Goal: Task Accomplishment & Management: Manage account settings

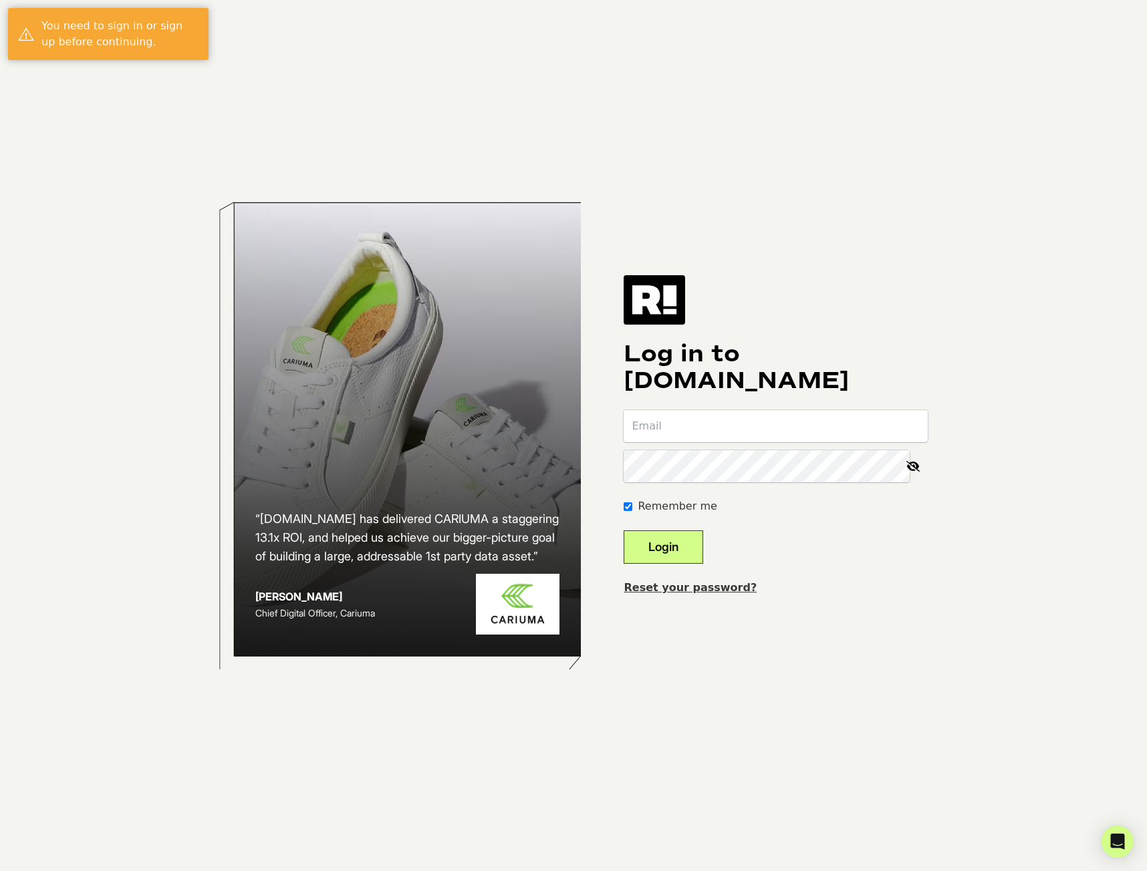
click at [804, 419] on input "email" at bounding box center [776, 426] width 304 height 32
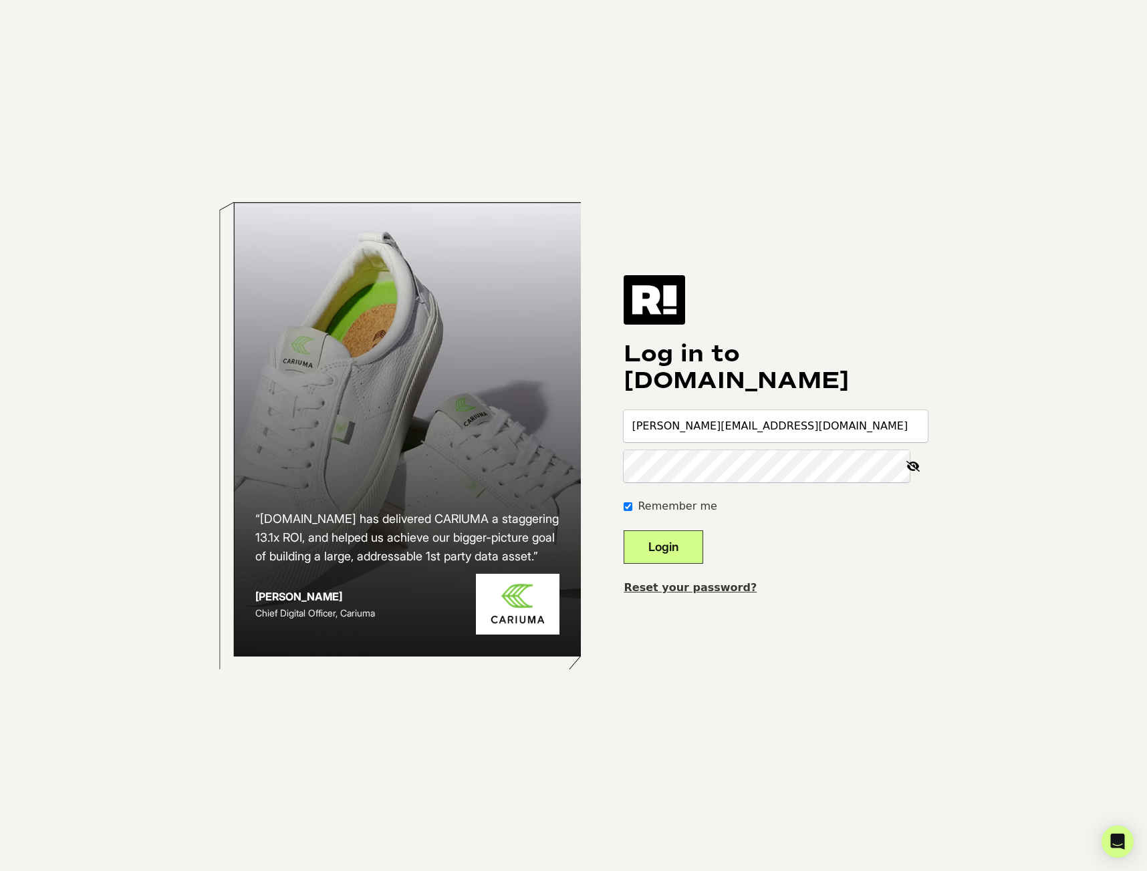
type input "[PERSON_NAME][EMAIL_ADDRESS][DOMAIN_NAME]"
click at [624, 531] on button "Login" at bounding box center [664, 547] width 80 height 33
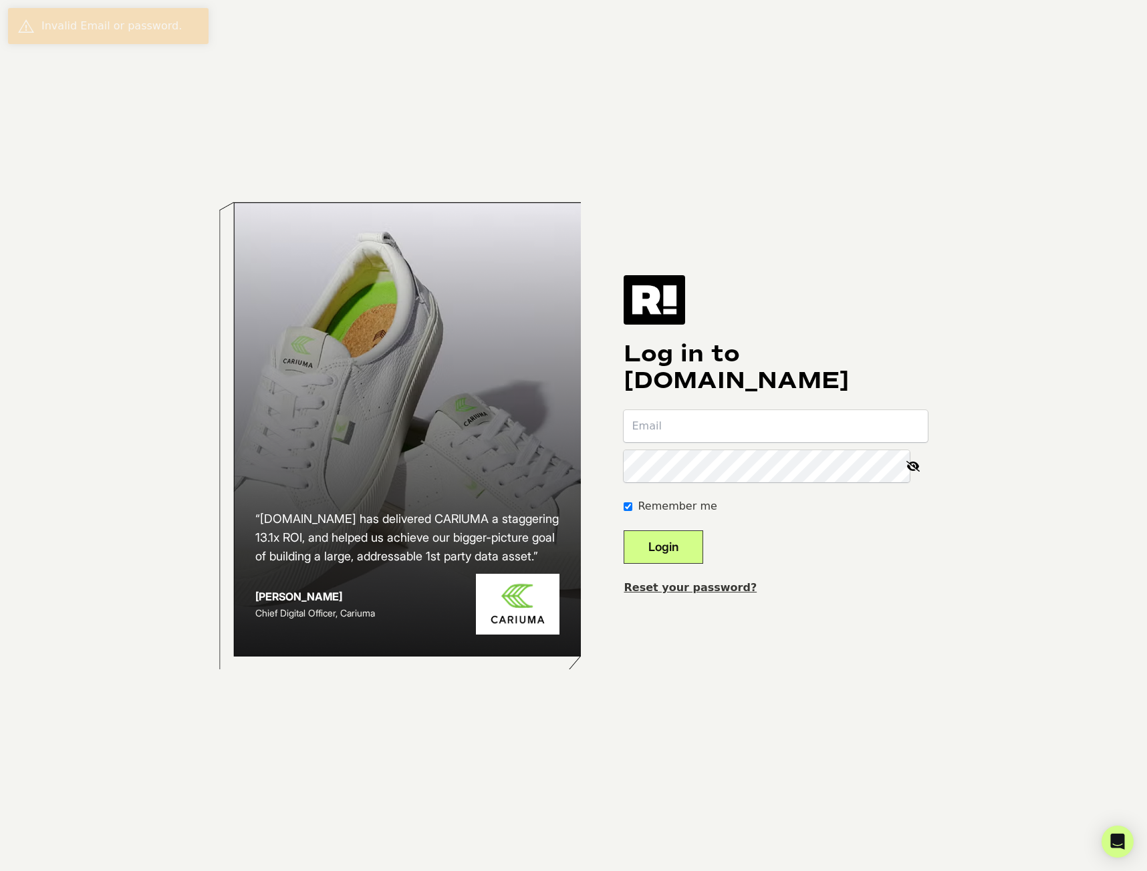
click at [778, 408] on div "Log in to Retention.com Remember me Login Reset your password?" at bounding box center [776, 435] width 304 height 321
click at [774, 412] on input "email" at bounding box center [776, 426] width 304 height 32
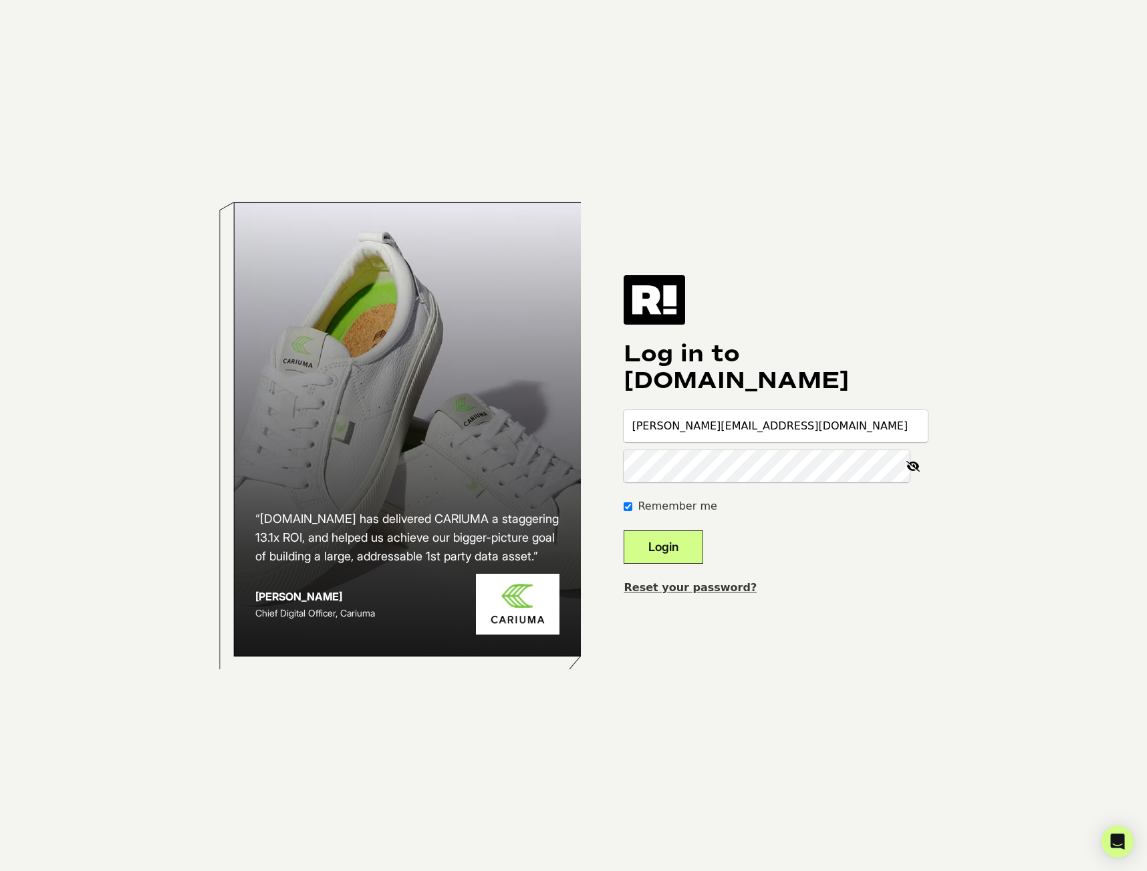
type input "[PERSON_NAME][EMAIL_ADDRESS][DOMAIN_NAME]"
click at [624, 531] on button "Login" at bounding box center [664, 547] width 80 height 33
type input "[PERSON_NAME][EMAIL_ADDRESS][DOMAIN_NAME]"
click at [624, 531] on button "Login" at bounding box center [664, 547] width 80 height 33
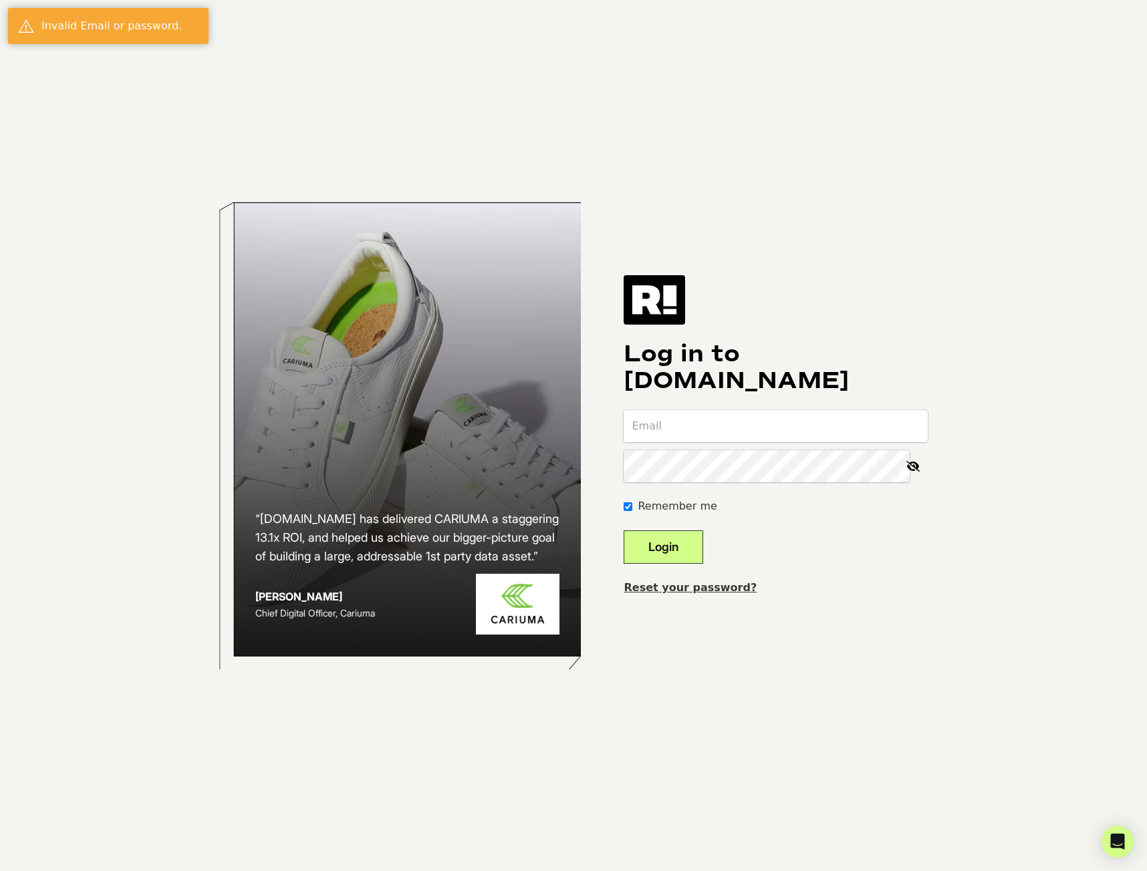
click at [718, 589] on link "Reset your password?" at bounding box center [690, 587] width 133 height 13
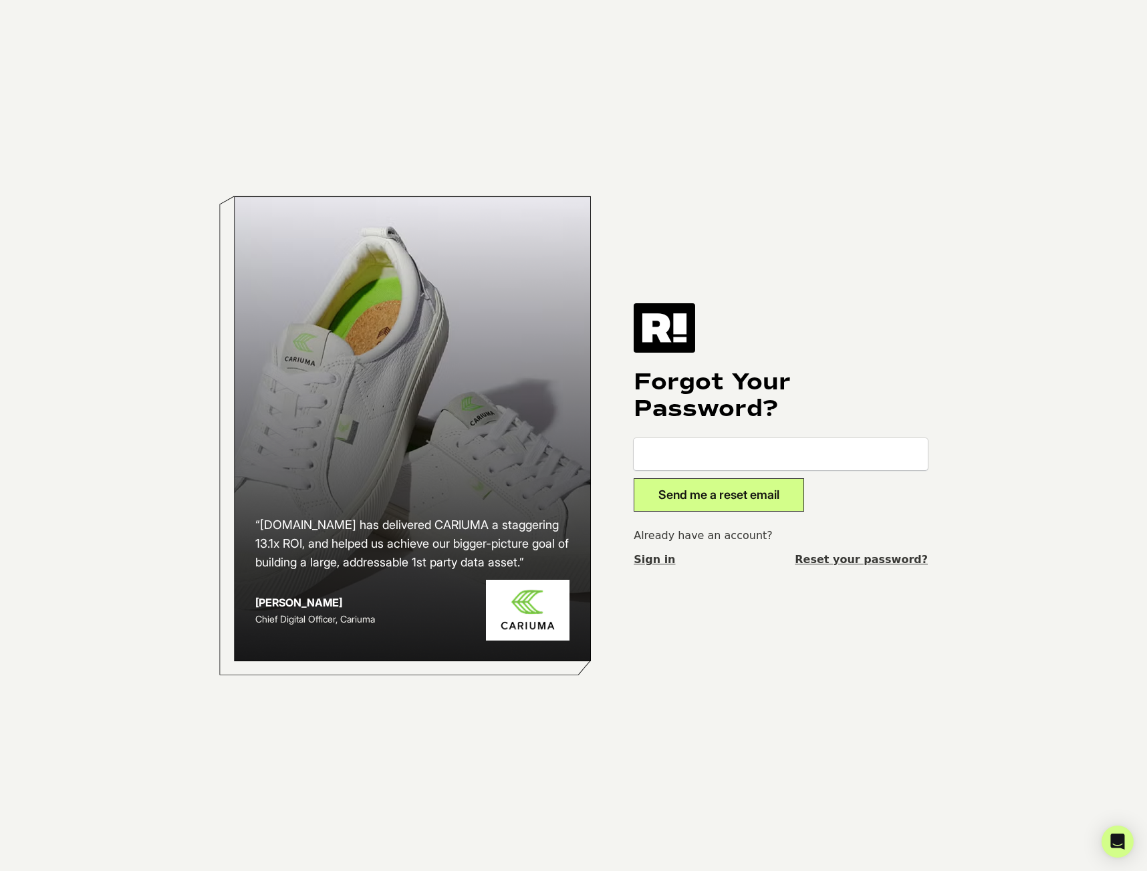
click at [699, 450] on input "email" at bounding box center [781, 454] width 294 height 32
type input "[PERSON_NAME][EMAIL_ADDRESS][DOMAIN_NAME]"
click at [691, 498] on button "Send me a reset email" at bounding box center [719, 495] width 170 height 33
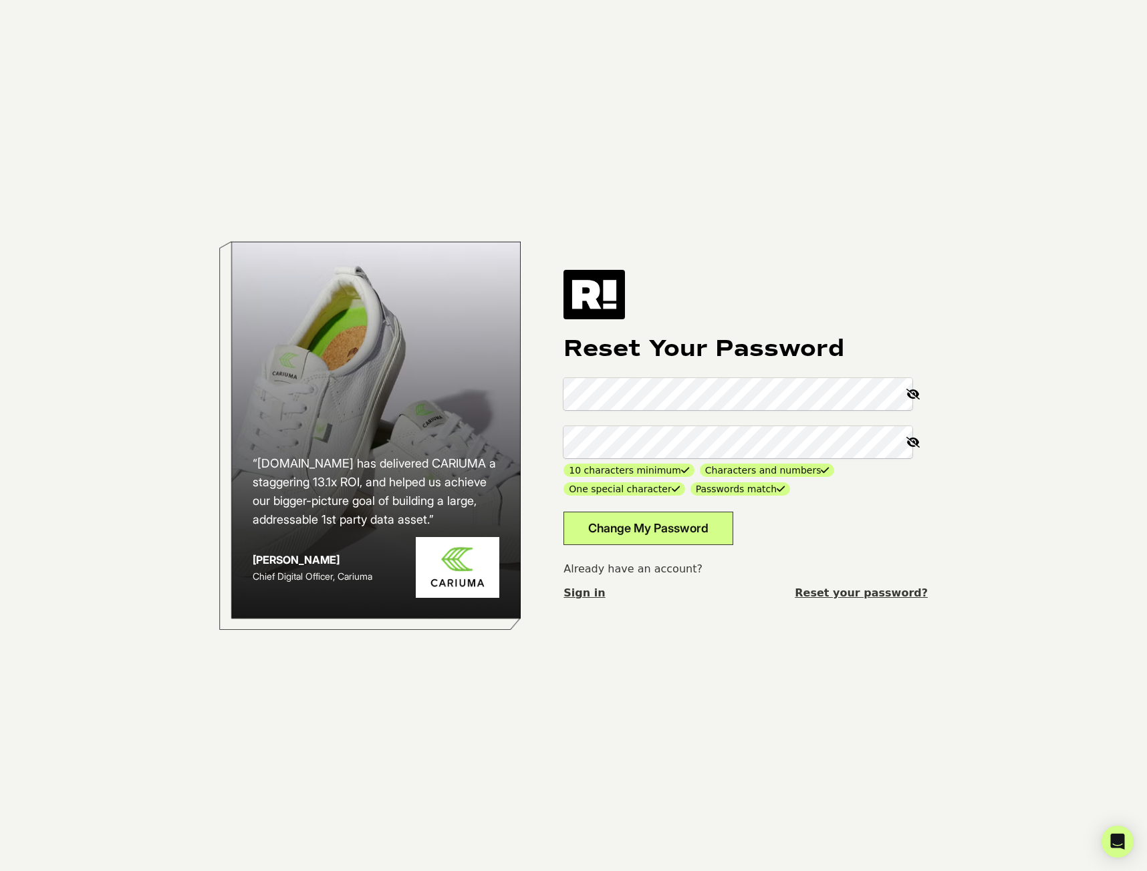
click at [676, 524] on button "Change My Password" at bounding box center [648, 528] width 170 height 33
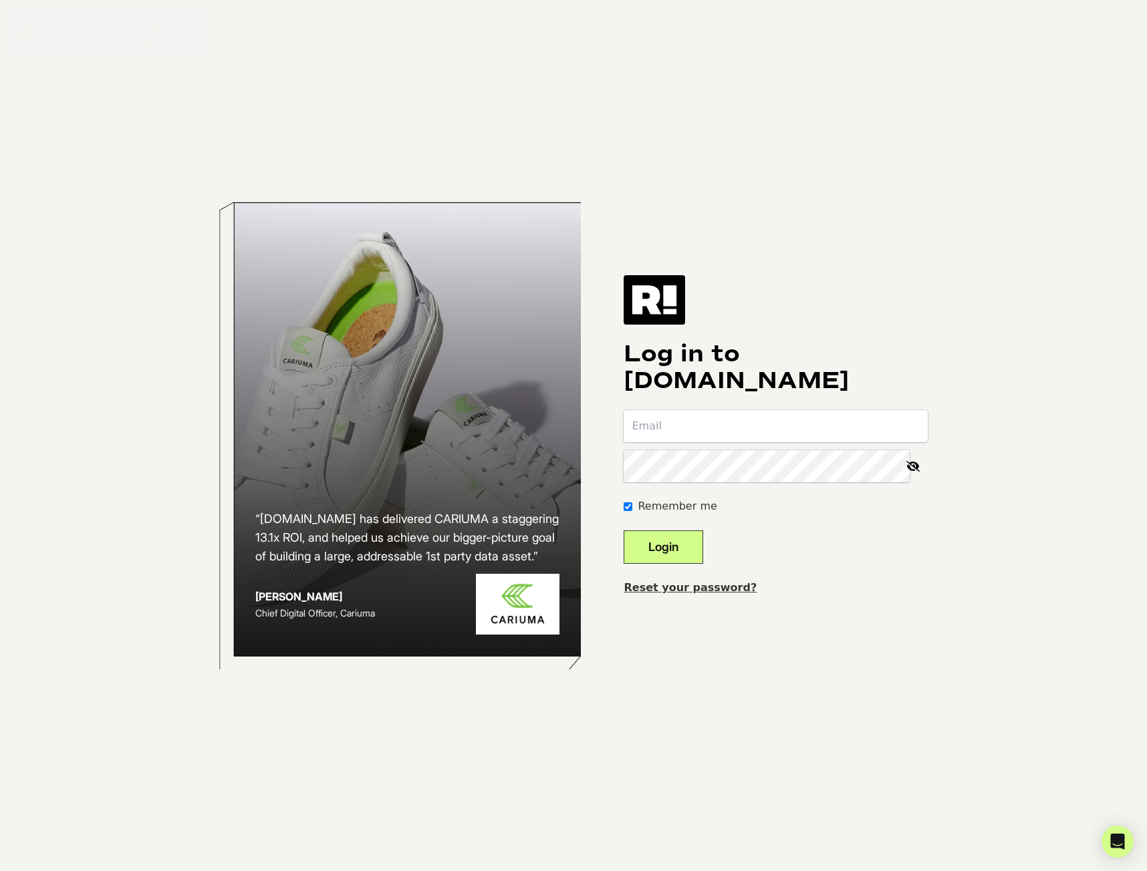
click at [695, 432] on input "email" at bounding box center [776, 426] width 304 height 32
type input "[PERSON_NAME][EMAIL_ADDRESS][DOMAIN_NAME]"
click at [624, 531] on button "Login" at bounding box center [664, 547] width 80 height 33
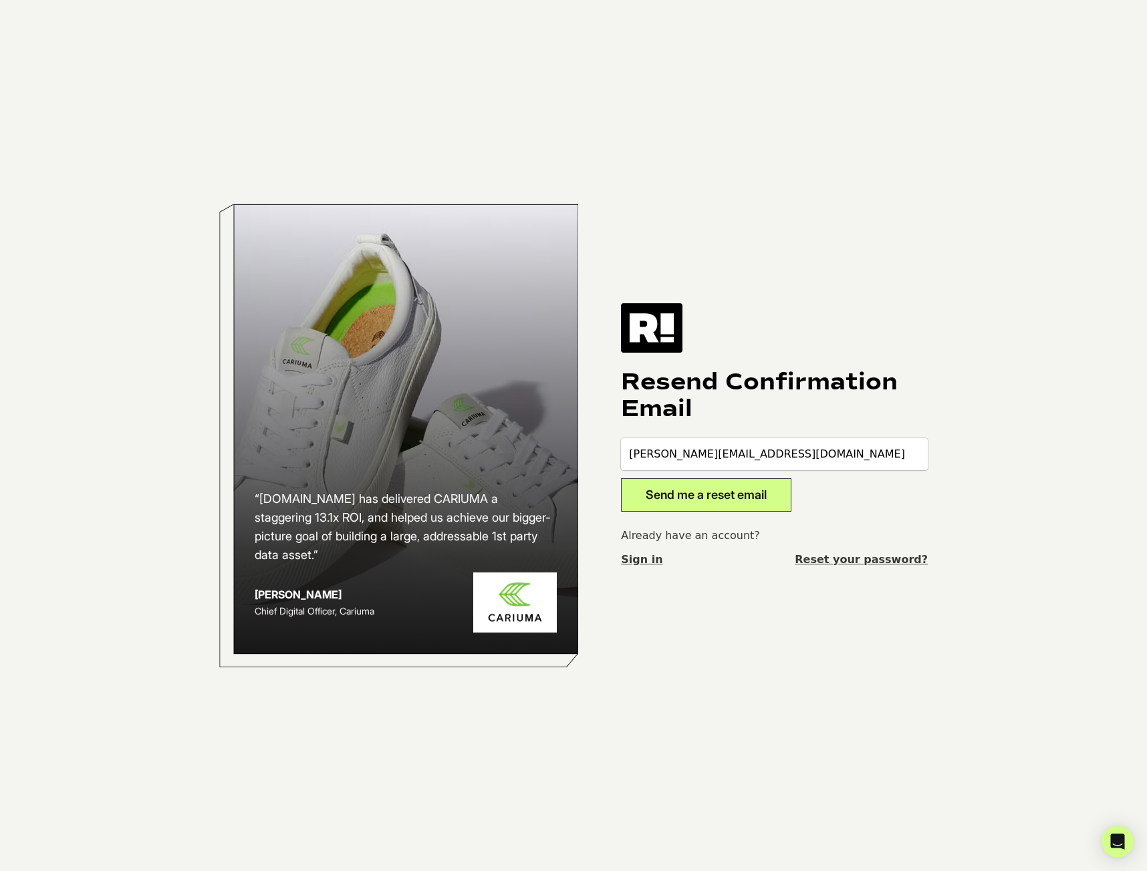
click at [756, 503] on button "Send me a reset email" at bounding box center [706, 495] width 170 height 33
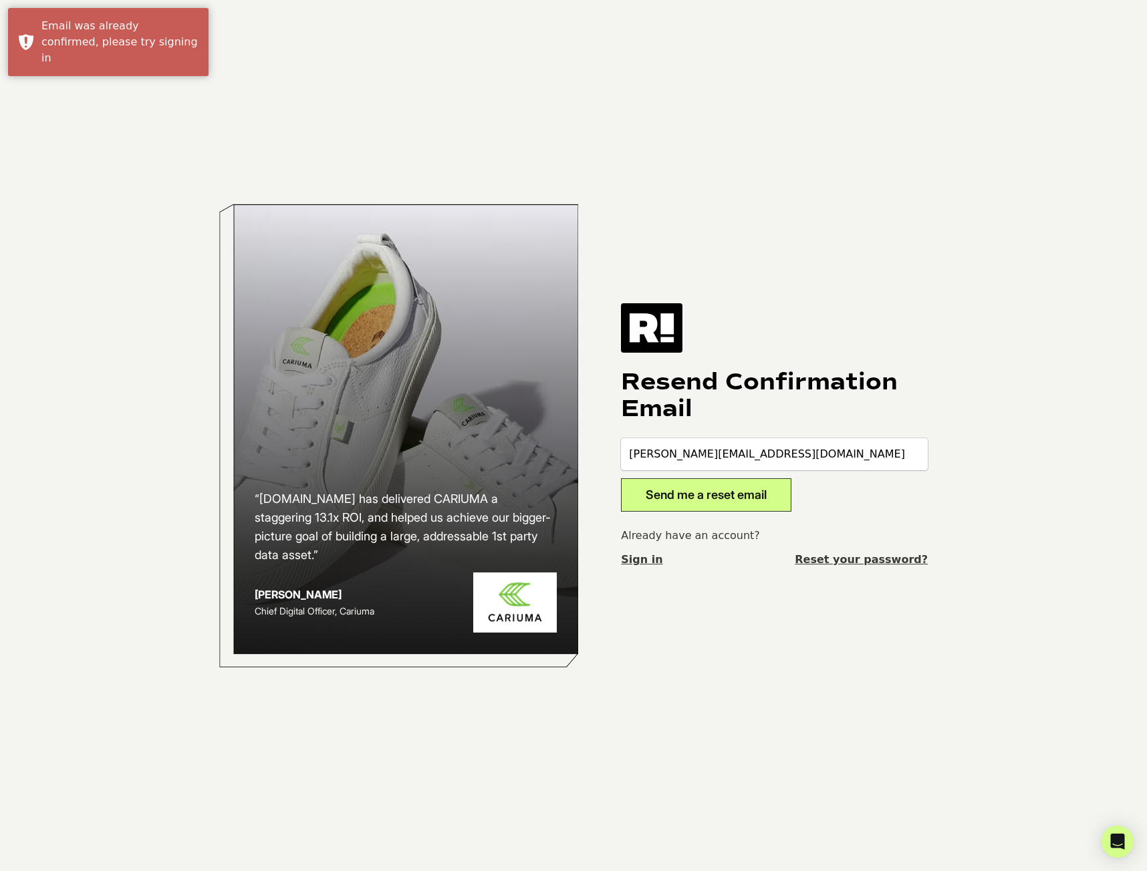
click at [639, 567] on link "Sign in" at bounding box center [641, 560] width 41 height 16
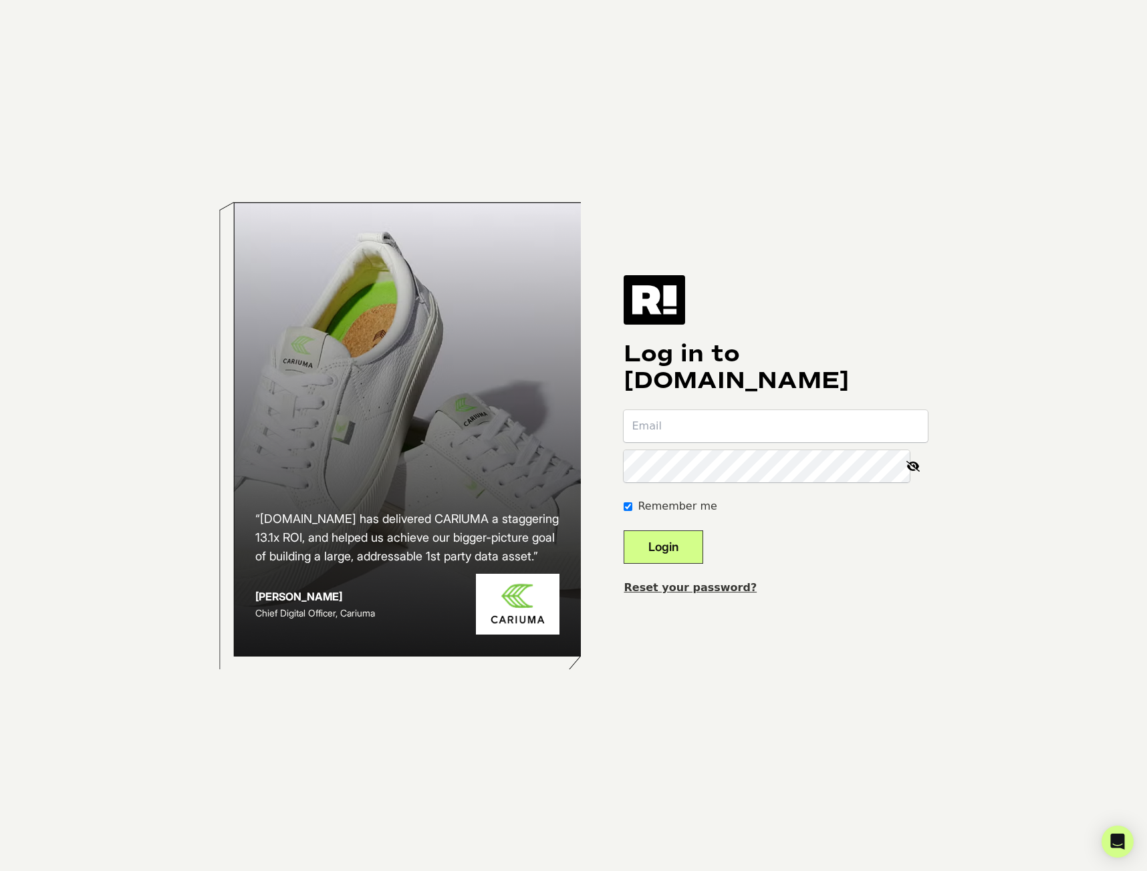
click at [721, 432] on input "email" at bounding box center [776, 426] width 304 height 32
type input "[PERSON_NAME][EMAIL_ADDRESS][DOMAIN_NAME]"
click at [624, 531] on button "Login" at bounding box center [664, 547] width 80 height 33
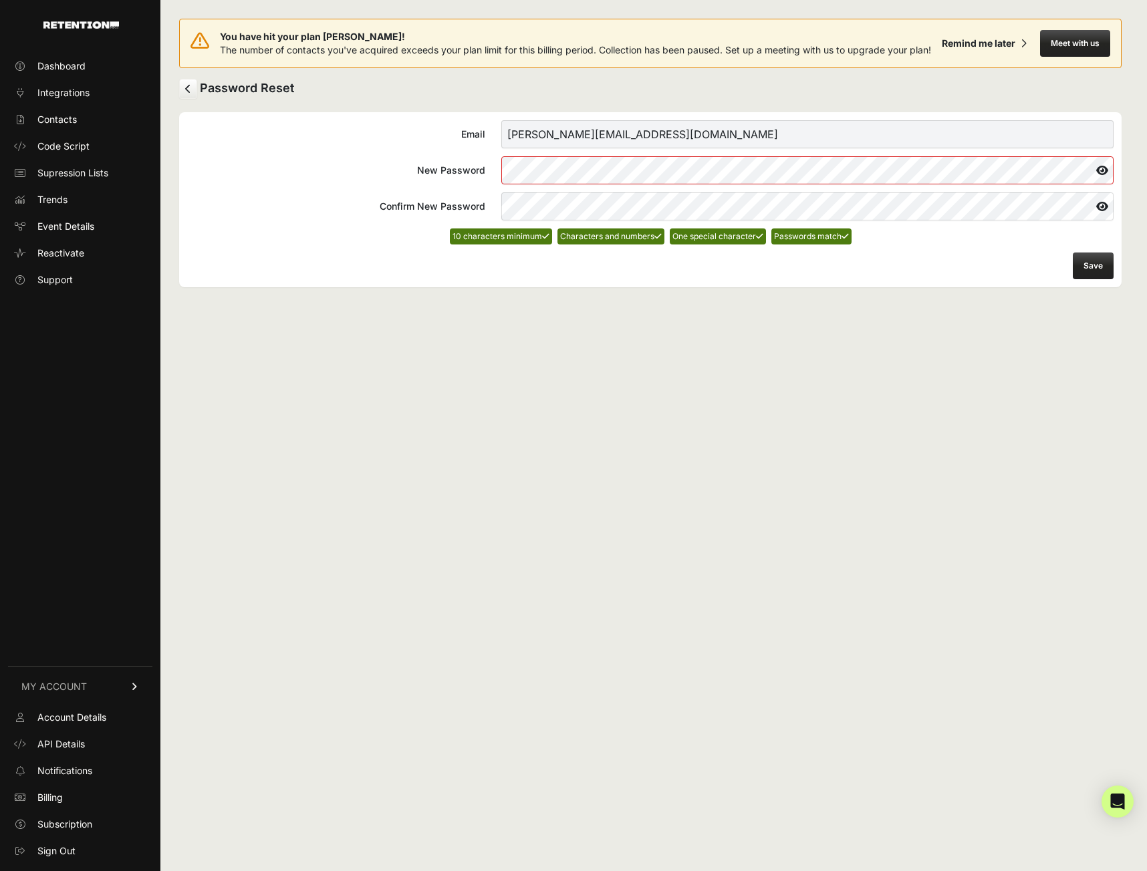
click at [936, 316] on div "You have hit your plan max! The number of contacts you've acquired exceeds your…" at bounding box center [650, 435] width 980 height 871
click at [1083, 279] on button "Save" at bounding box center [1093, 266] width 41 height 27
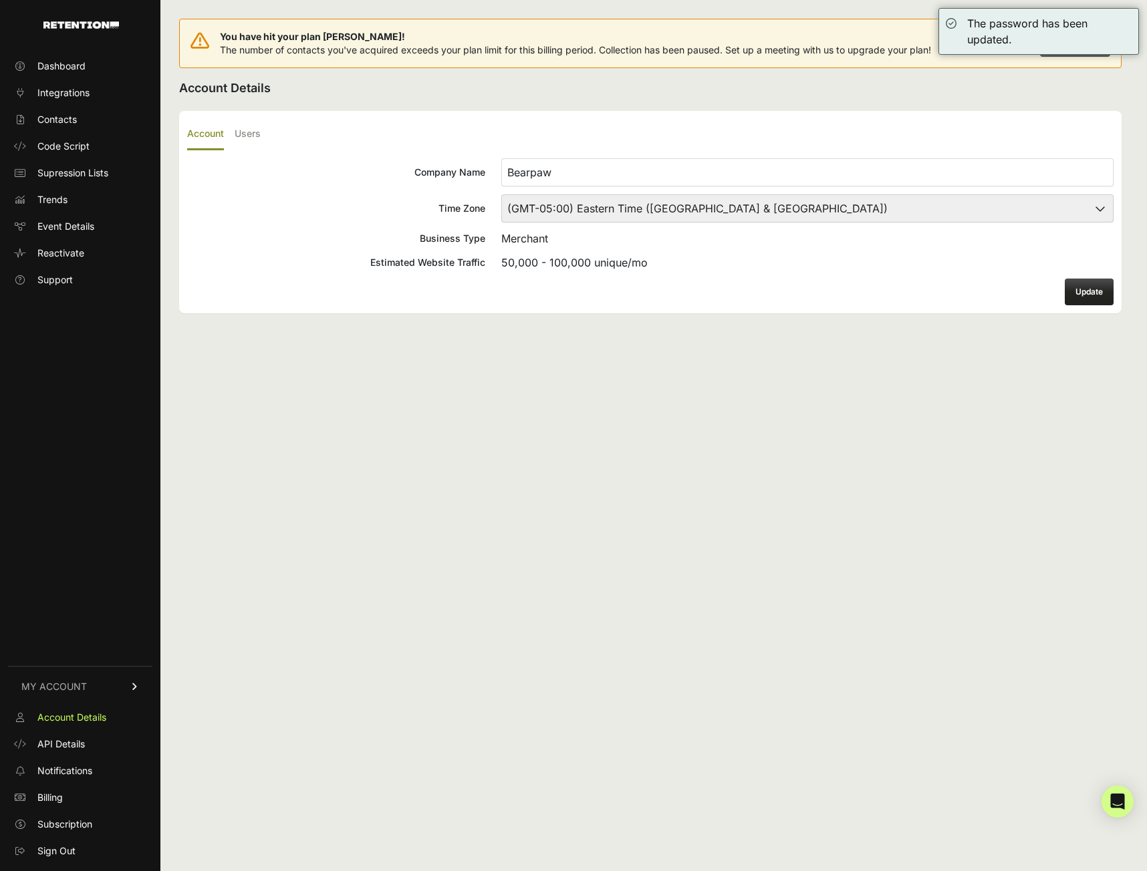
click at [1096, 305] on button "Update" at bounding box center [1089, 292] width 49 height 27
click at [743, 219] on select "(GMT-10:00) [GEOGRAPHIC_DATA]/[GEOGRAPHIC_DATA] (GMT-10:00) [US_STATE] (GMT-09:…" at bounding box center [807, 208] width 612 height 28
select select "Pacific Time ([GEOGRAPHIC_DATA] & [GEOGRAPHIC_DATA])"
click at [501, 208] on select "(GMT-10:00) [GEOGRAPHIC_DATA]/[GEOGRAPHIC_DATA] (GMT-10:00) [US_STATE] (GMT-09:…" at bounding box center [807, 208] width 612 height 28
click at [1095, 305] on button "Update" at bounding box center [1089, 292] width 49 height 27
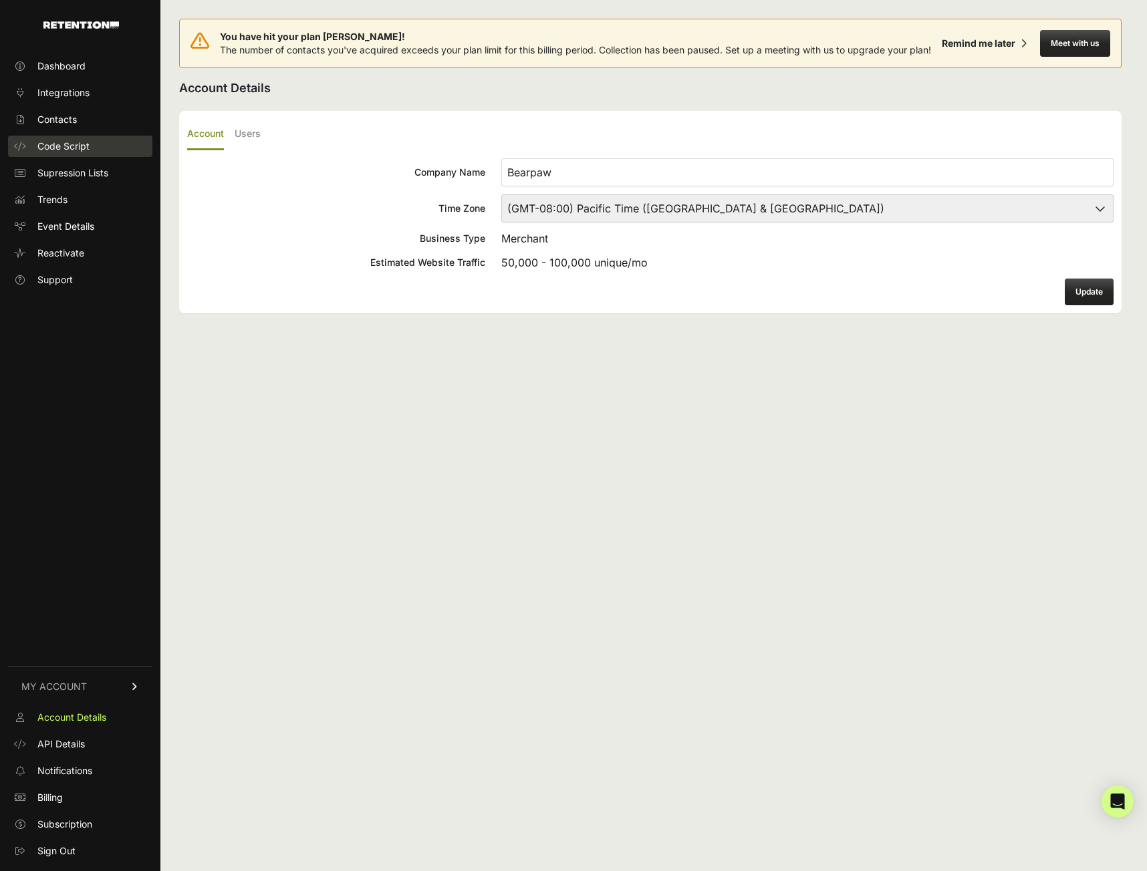
click at [74, 150] on span "Code Script" at bounding box center [63, 146] width 52 height 13
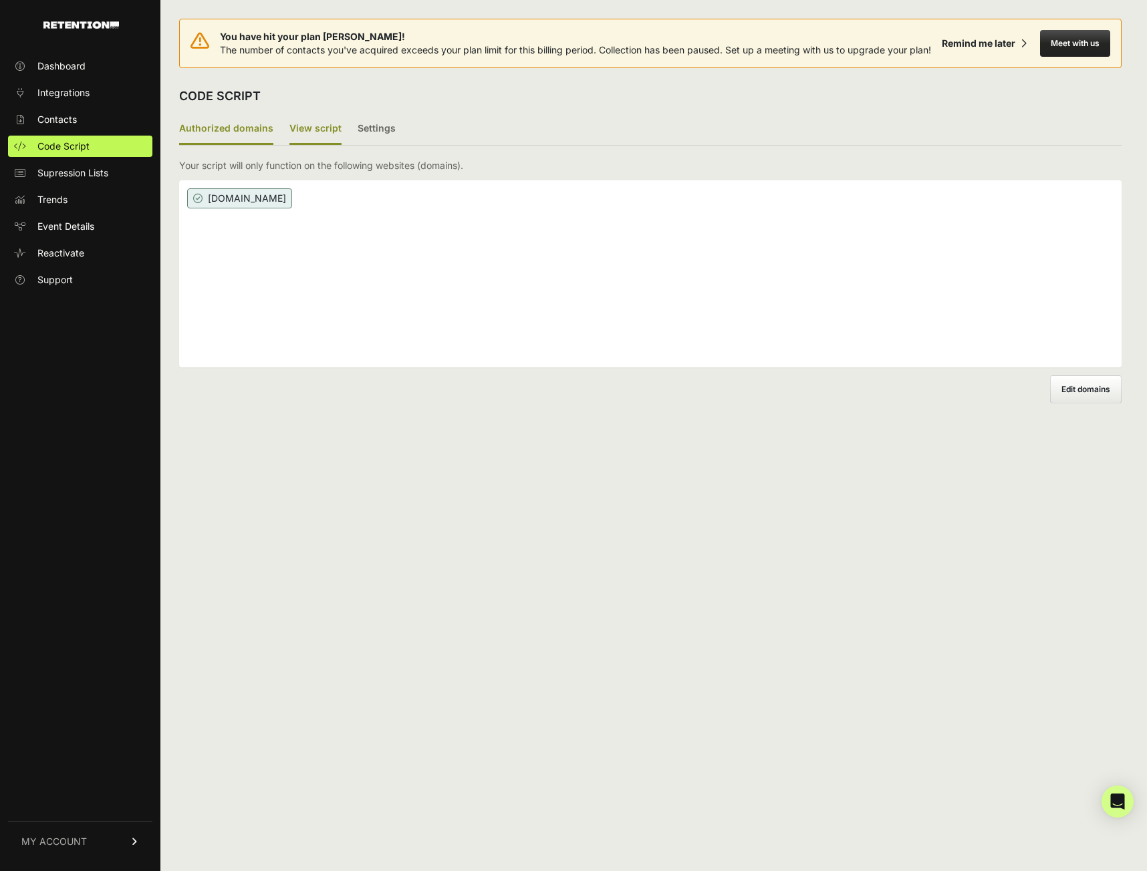
click at [297, 134] on label "View script" at bounding box center [315, 129] width 52 height 31
click at [0, 0] on input "View script" at bounding box center [0, 0] width 0 height 0
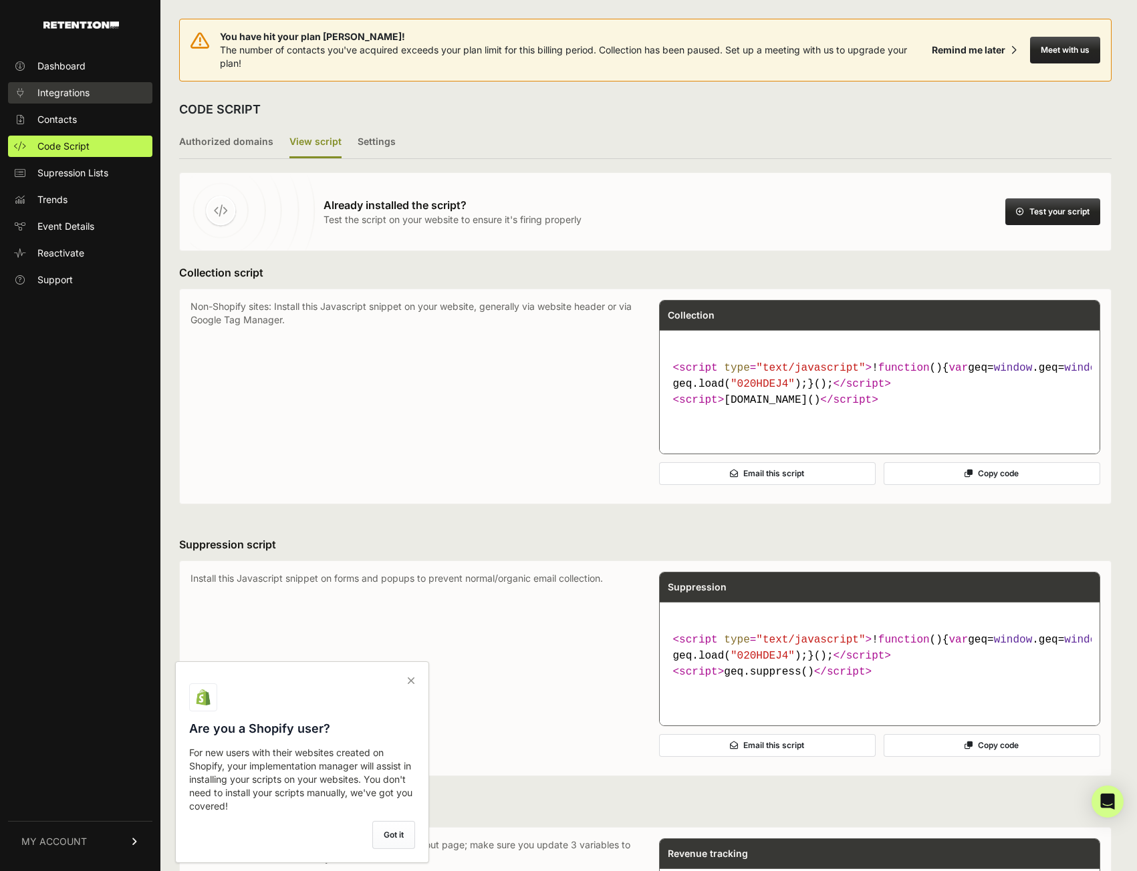
click at [84, 87] on span "Integrations" at bounding box center [63, 92] width 52 height 13
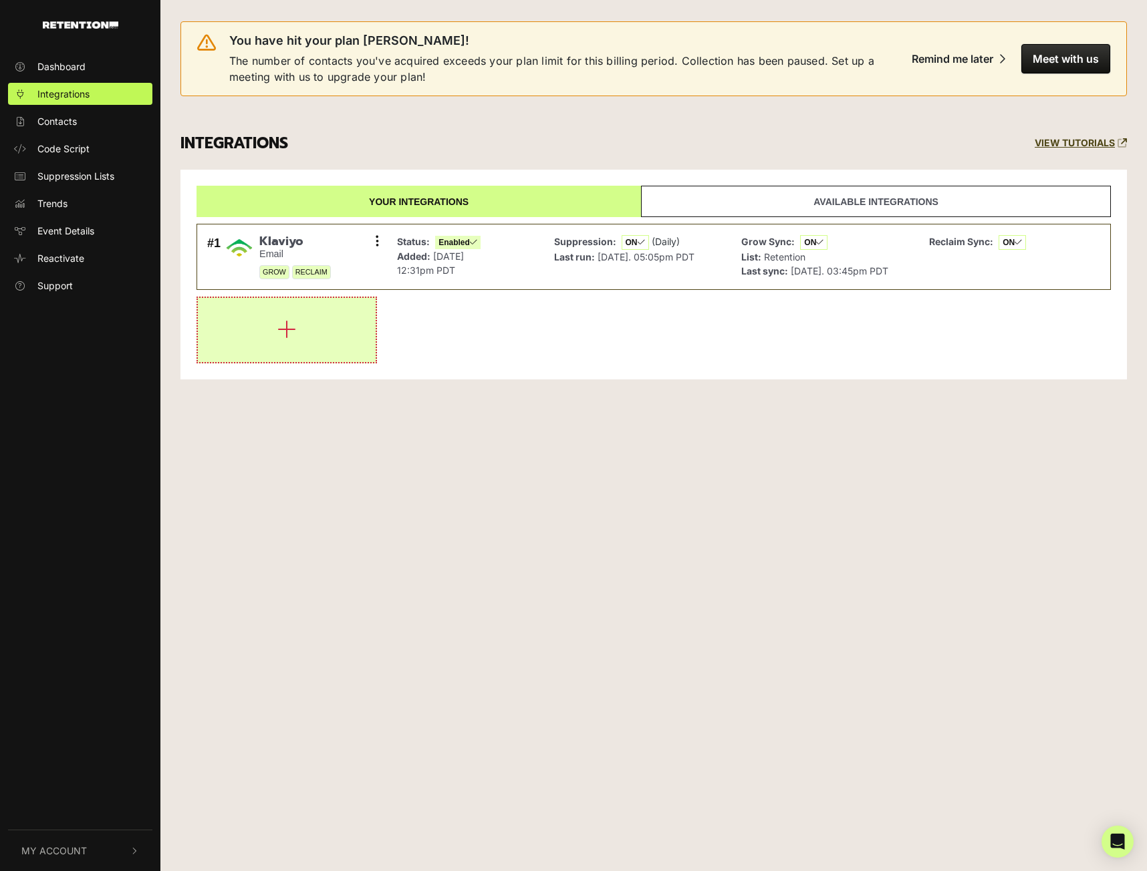
click at [275, 340] on button "button" at bounding box center [287, 330] width 178 height 64
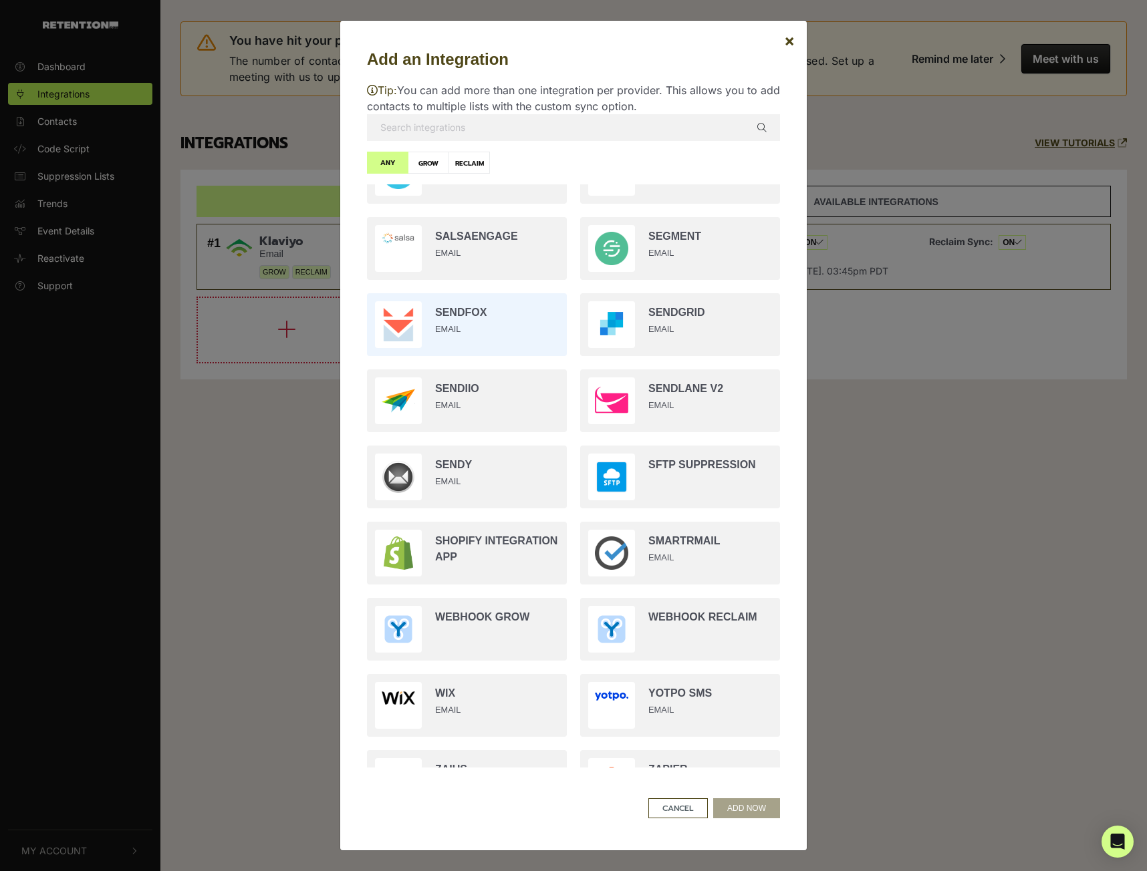
scroll to position [2205, 0]
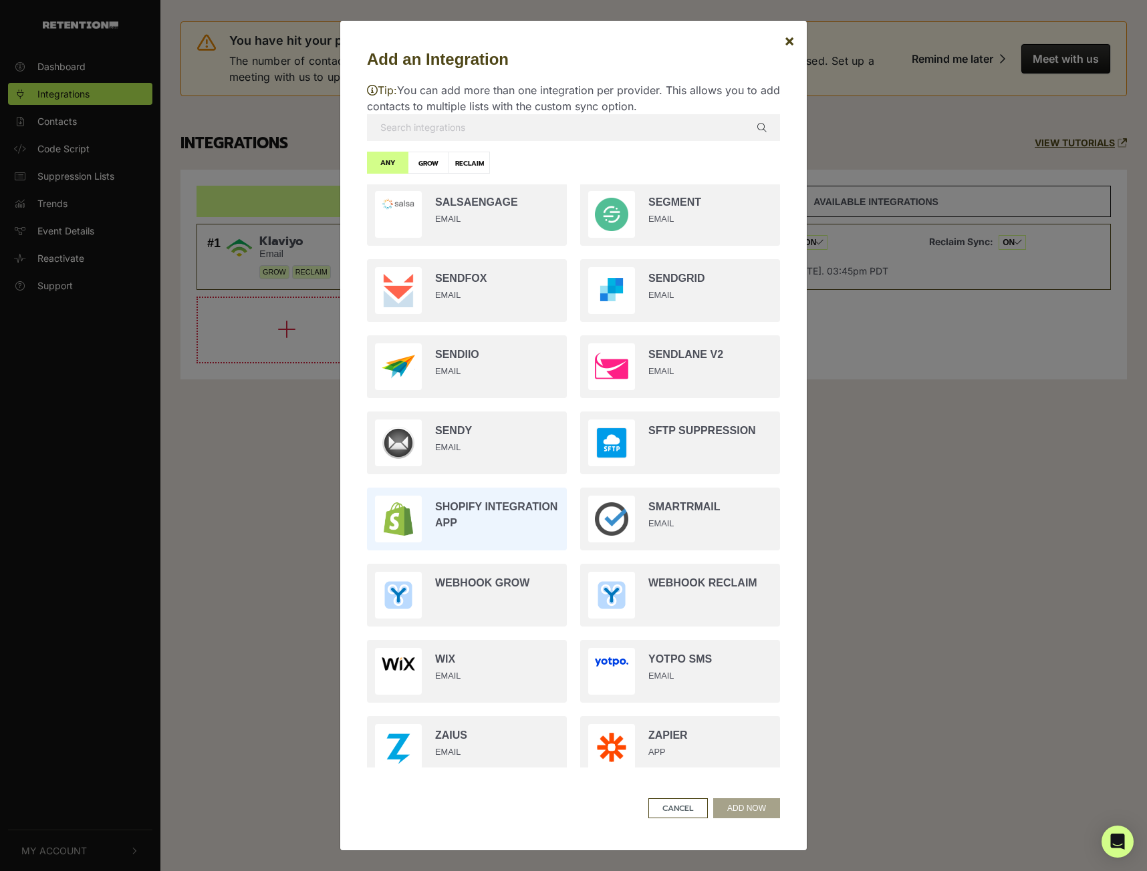
click at [506, 531] on input "radio" at bounding box center [466, 519] width 213 height 76
radio input "true"
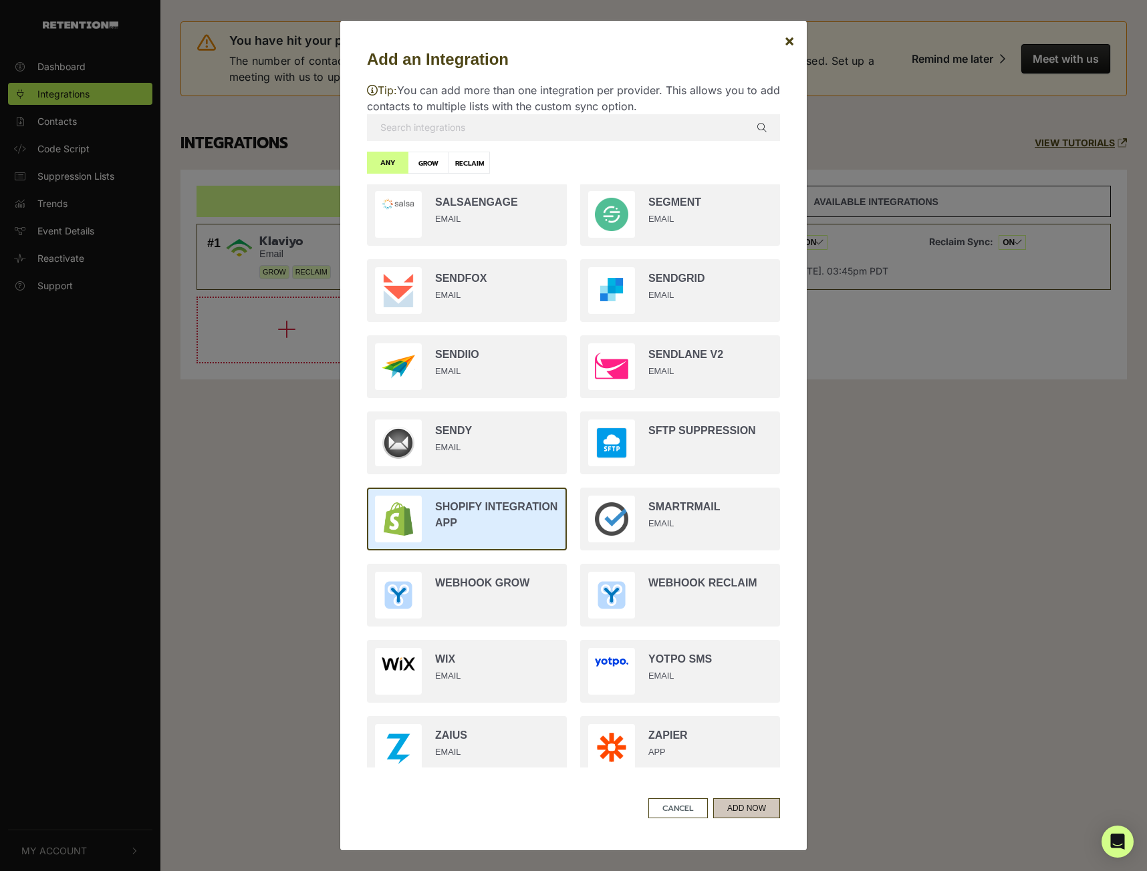
click at [735, 811] on button "ADD NOW" at bounding box center [746, 809] width 67 height 20
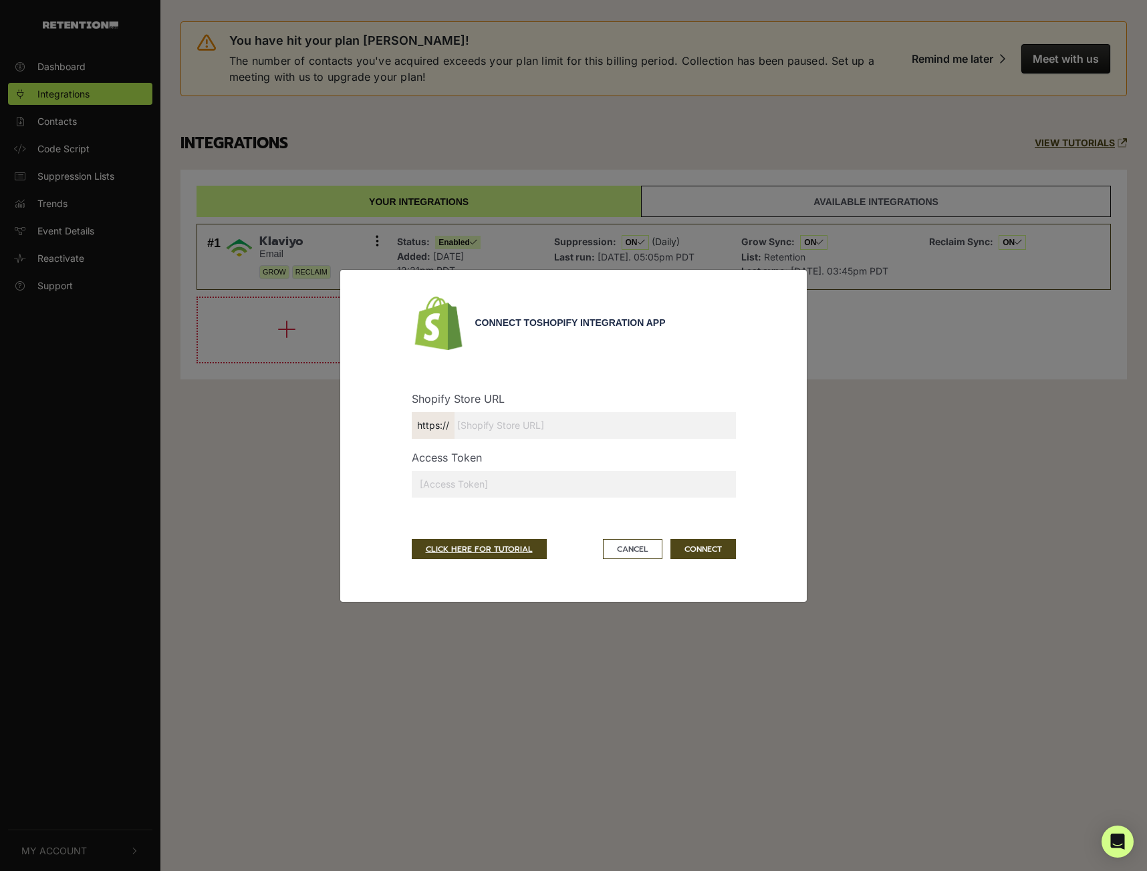
click at [549, 424] on input "text" at bounding box center [574, 425] width 324 height 27
type input "[DOMAIN_NAME]"
click at [543, 420] on input "[DOMAIN_NAME]" at bounding box center [574, 425] width 324 height 27
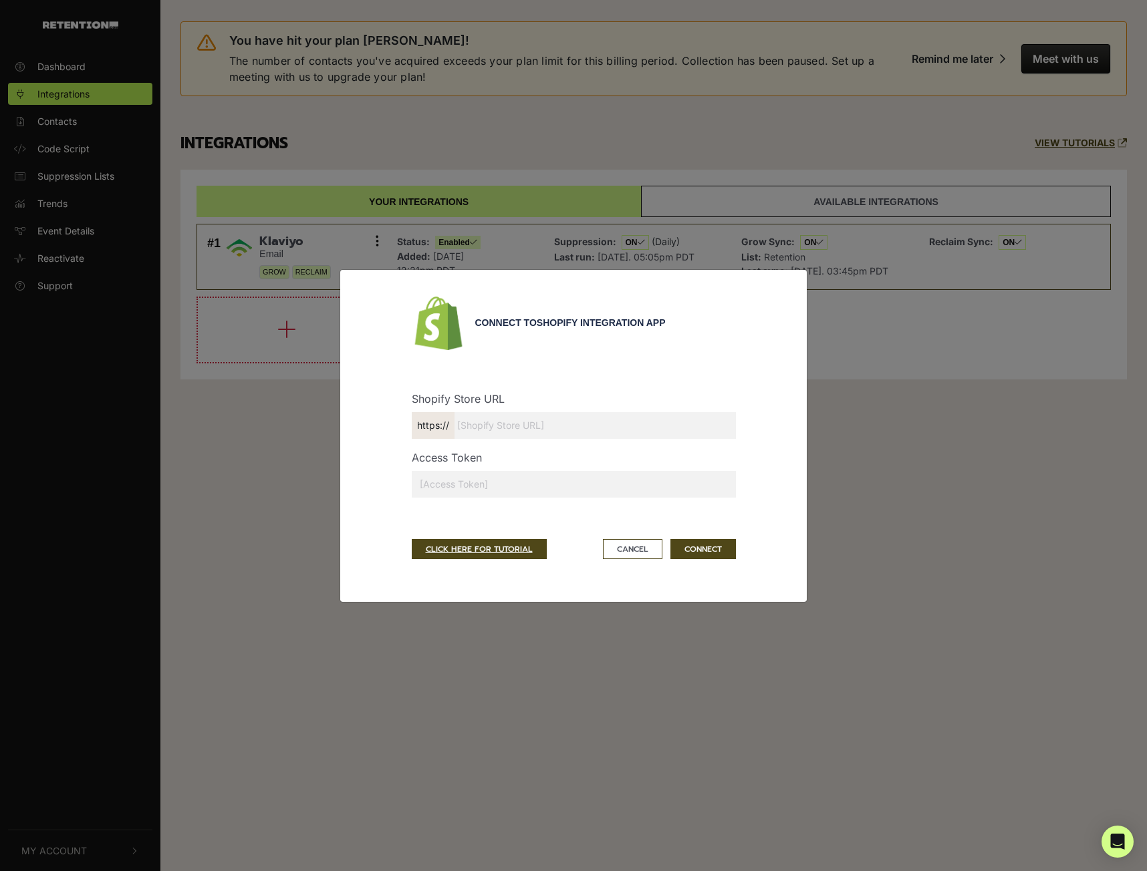
click at [562, 426] on input "text" at bounding box center [574, 425] width 324 height 27
type input "[DOMAIN_NAME]"
click at [865, 405] on div "Connect to Shopify Integration App Shopify Store URL https:// [DOMAIN_NAME] Acc…" at bounding box center [573, 435] width 1147 height 871
